Goal: Navigation & Orientation: Find specific page/section

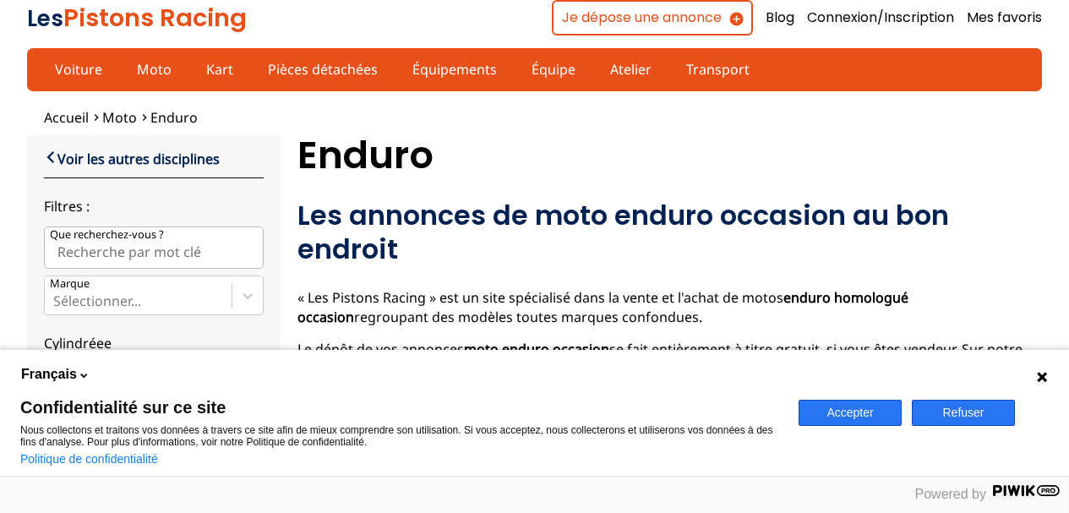
click at [992, 412] on button "Refuser" at bounding box center [963, 413] width 103 height 26
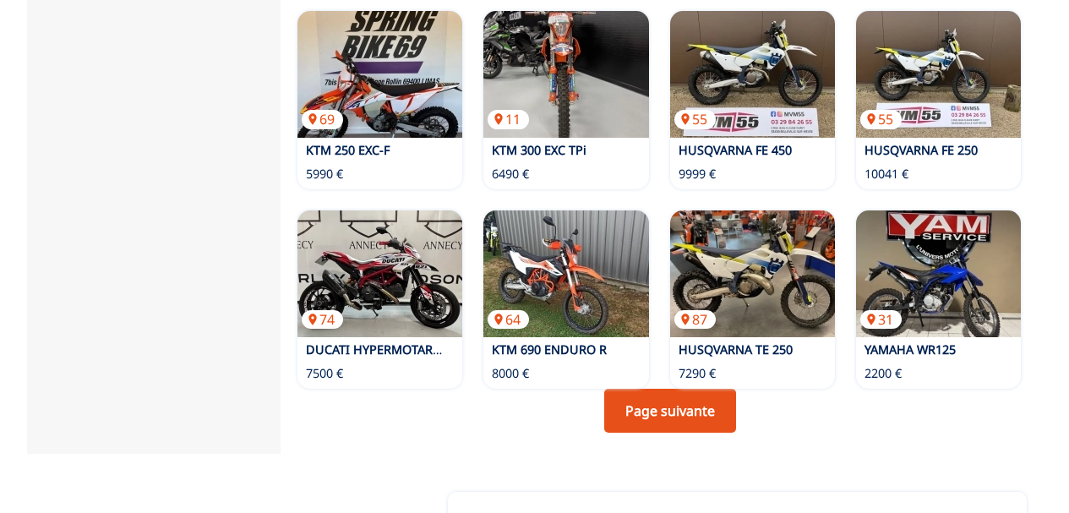
scroll to position [1521, 0]
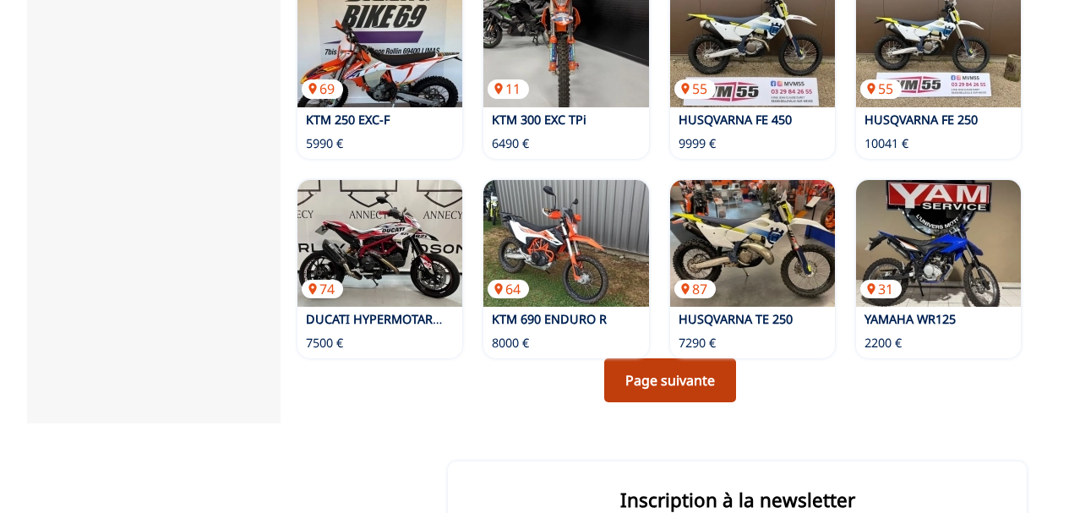
click at [689, 358] on link "Page suivante" at bounding box center [670, 380] width 132 height 44
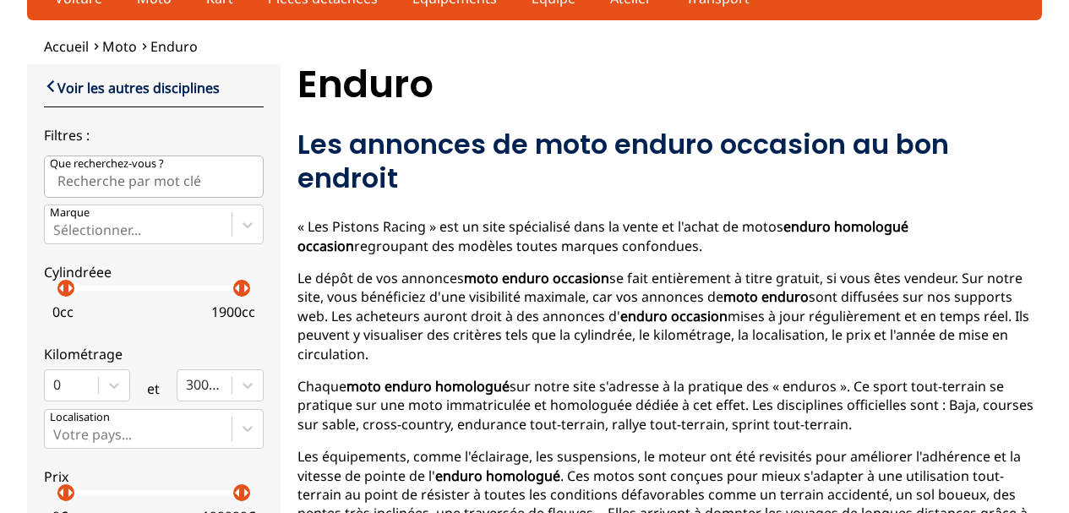
scroll to position [169, 0]
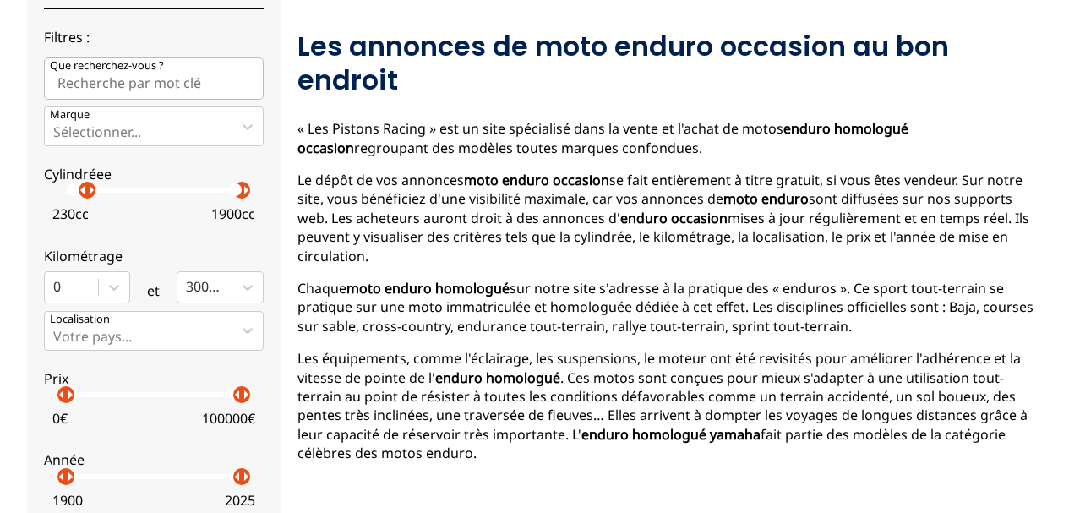
drag, startPoint x: 63, startPoint y: 190, endPoint x: 81, endPoint y: 191, distance: 17.8
click at [81, 191] on p "arrow_right" at bounding box center [91, 190] width 20 height 20
drag, startPoint x: 238, startPoint y: 192, endPoint x: 89, endPoint y: 188, distance: 148.8
click at [90, 188] on p "arrow_right" at bounding box center [100, 190] width 20 height 20
drag, startPoint x: 238, startPoint y: 401, endPoint x: 74, endPoint y: 390, distance: 163.6
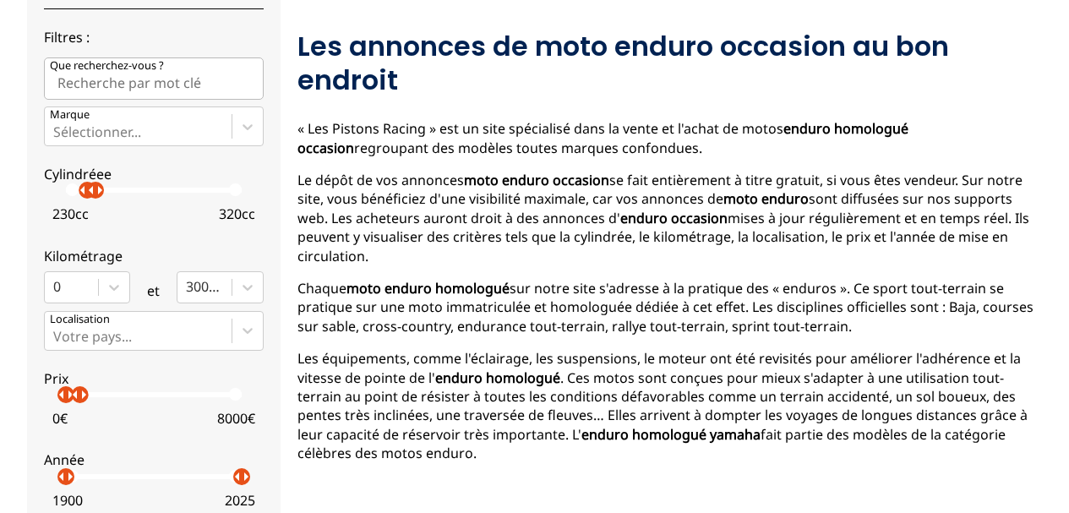
click at [74, 390] on p "arrow_right" at bounding box center [84, 395] width 20 height 20
drag, startPoint x: 59, startPoint y: 479, endPoint x: 229, endPoint y: 488, distance: 170.1
click at [229, 488] on label "Année arrow_left arrow_right arrow_left arrow_right 2020 2025" at bounding box center [154, 476] width 220 height 75
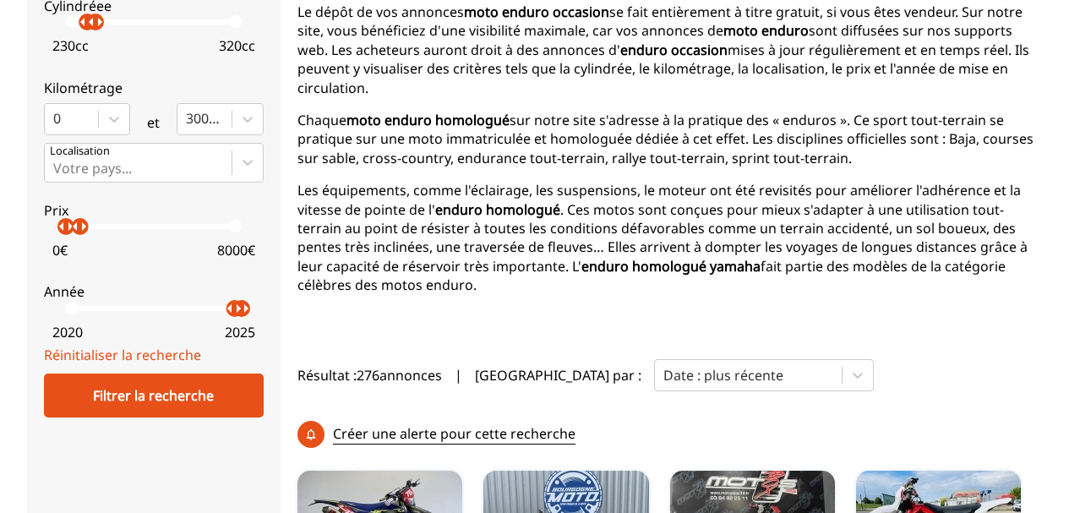
scroll to position [338, 0]
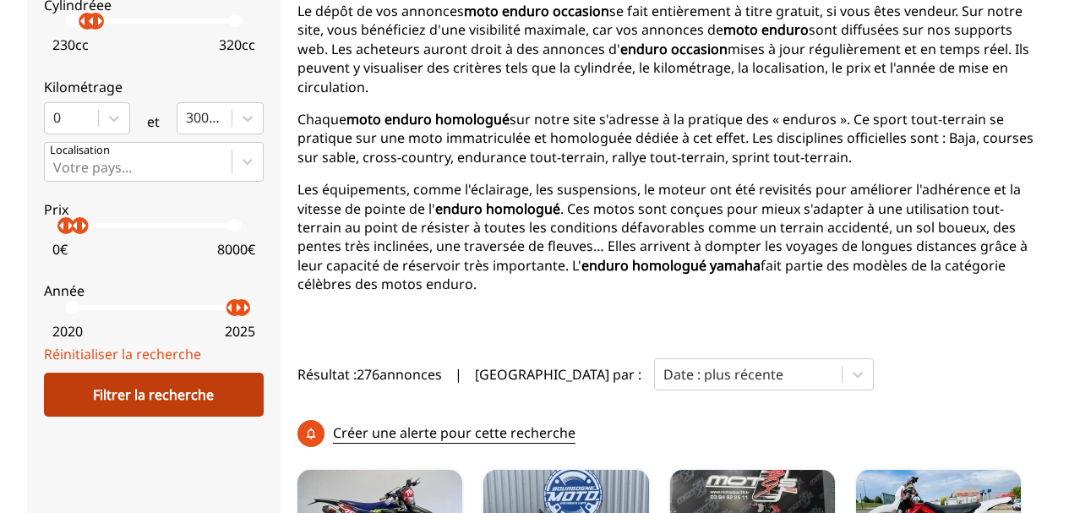
click at [193, 396] on div "Filtrer la recherche" at bounding box center [154, 395] width 220 height 44
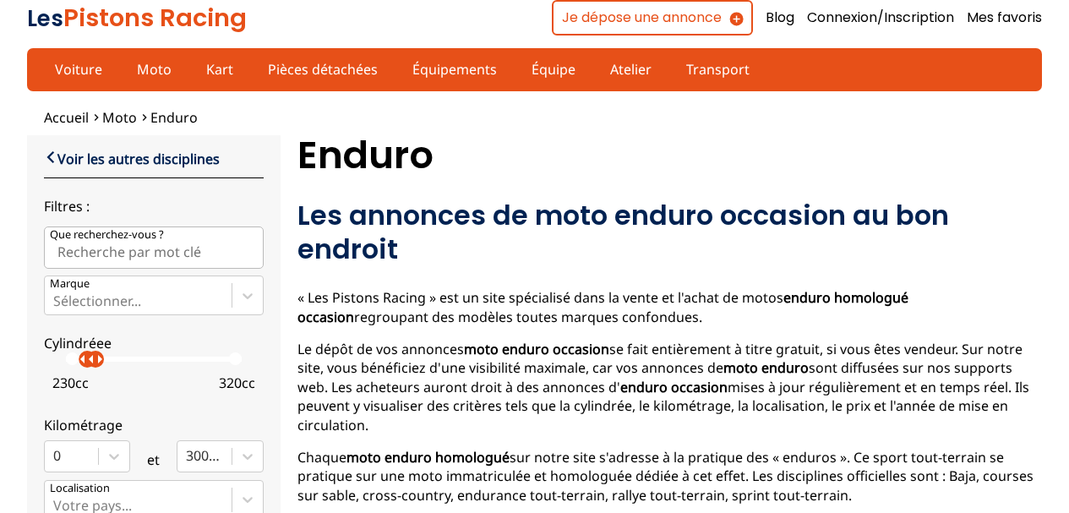
scroll to position [507, 0]
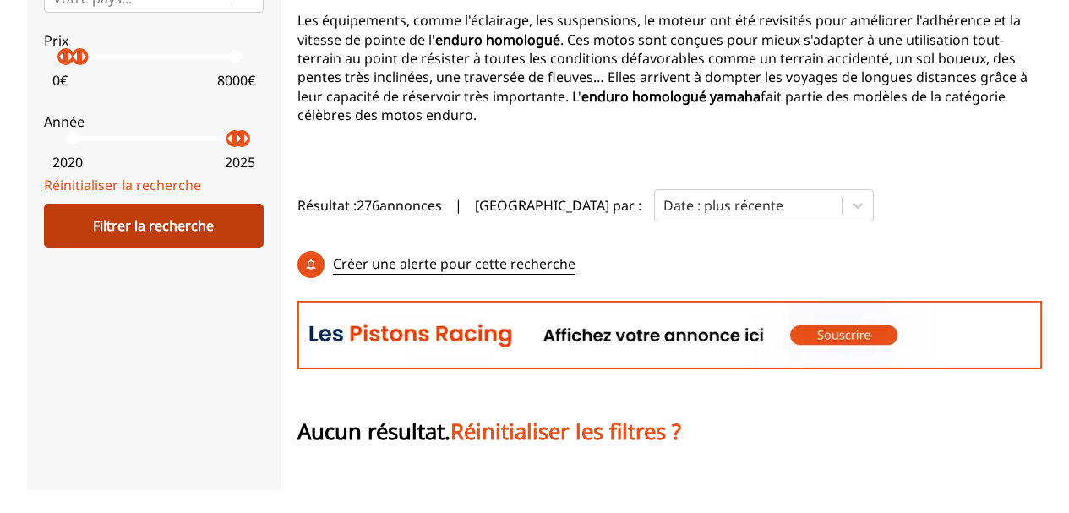
click at [163, 220] on div "Filtrer la recherche" at bounding box center [154, 226] width 220 height 44
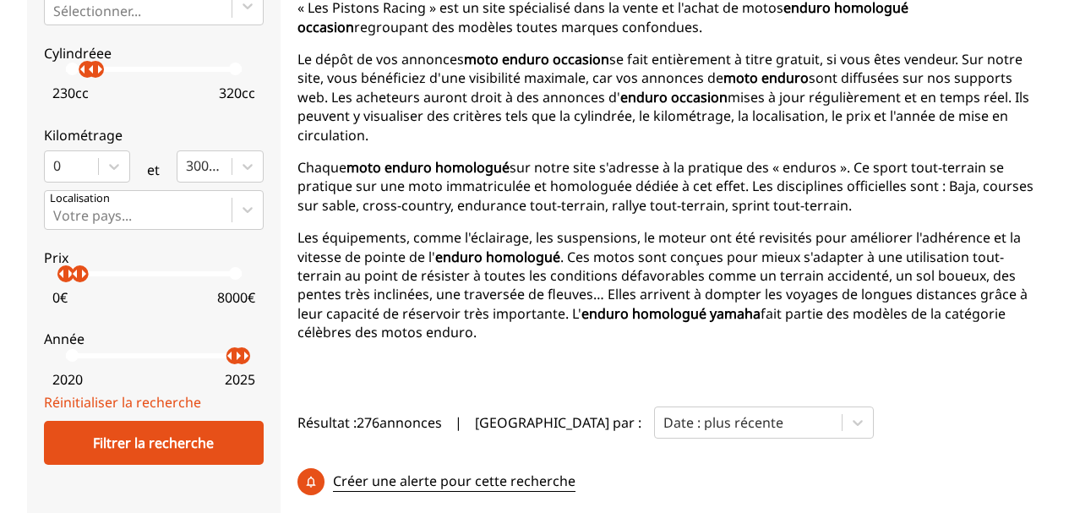
scroll to position [0, 0]
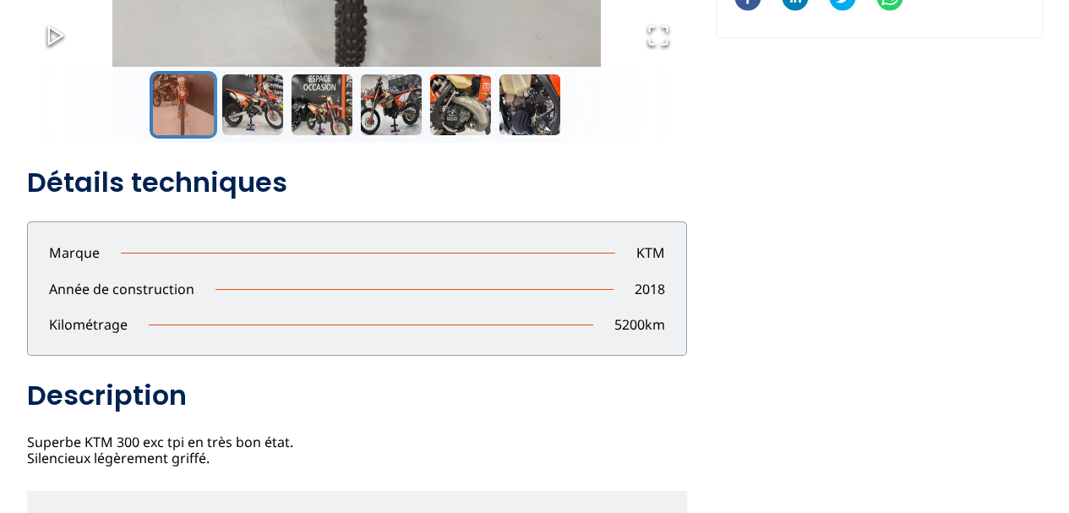
scroll to position [507, 0]
